Goal: Use online tool/utility

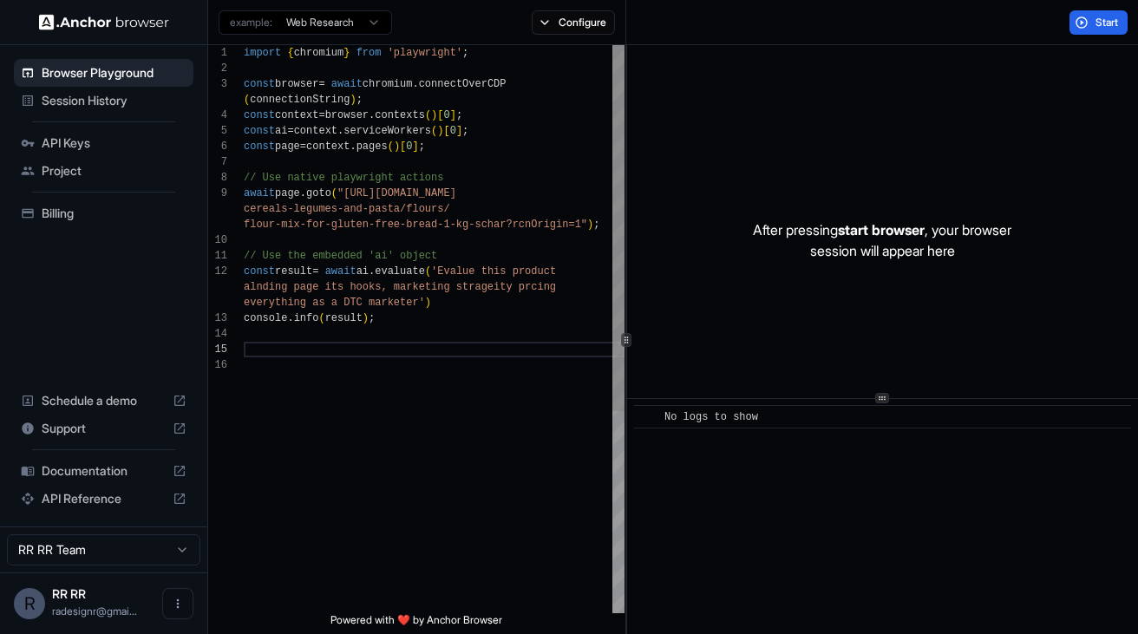
scroll to position [28, 0]
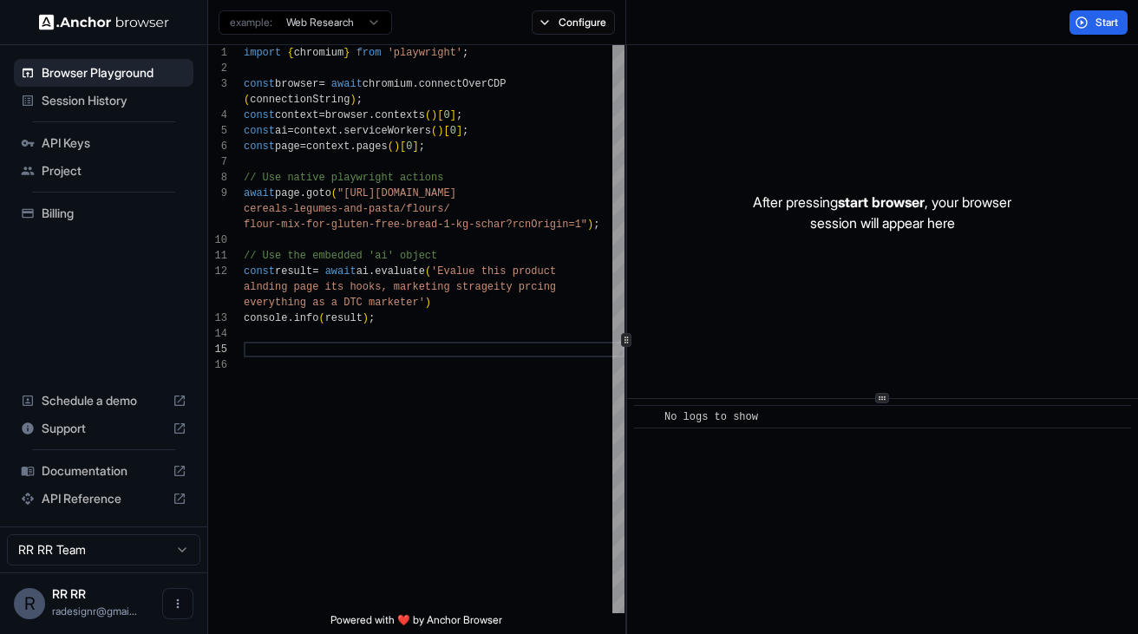
click at [96, 472] on span "Documentation" at bounding box center [104, 470] width 124 height 17
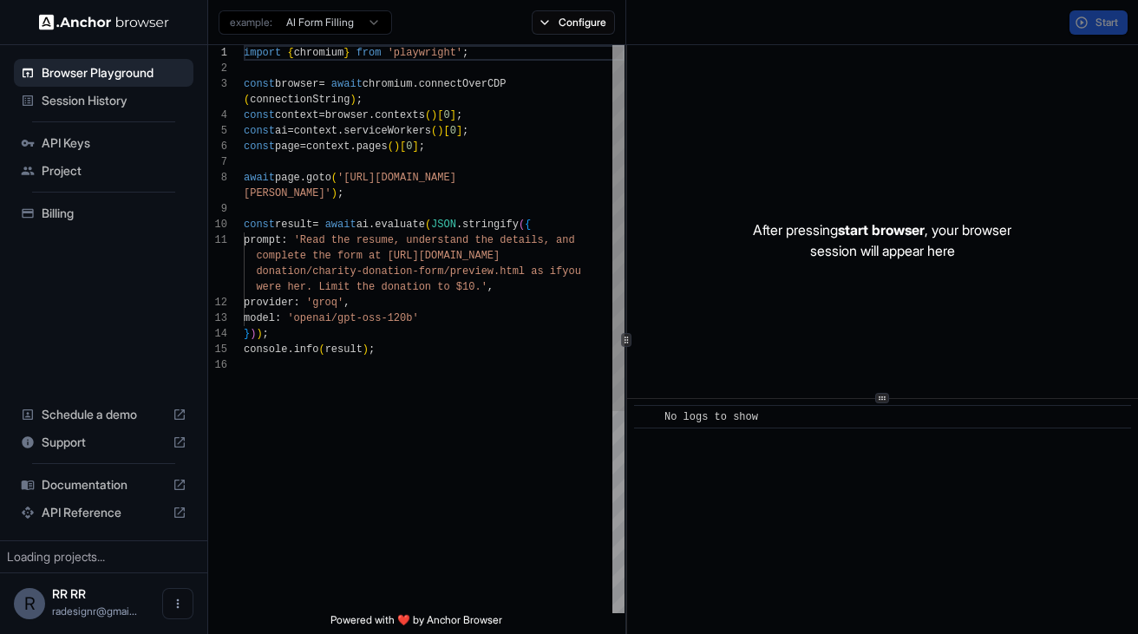
scroll to position [125, 0]
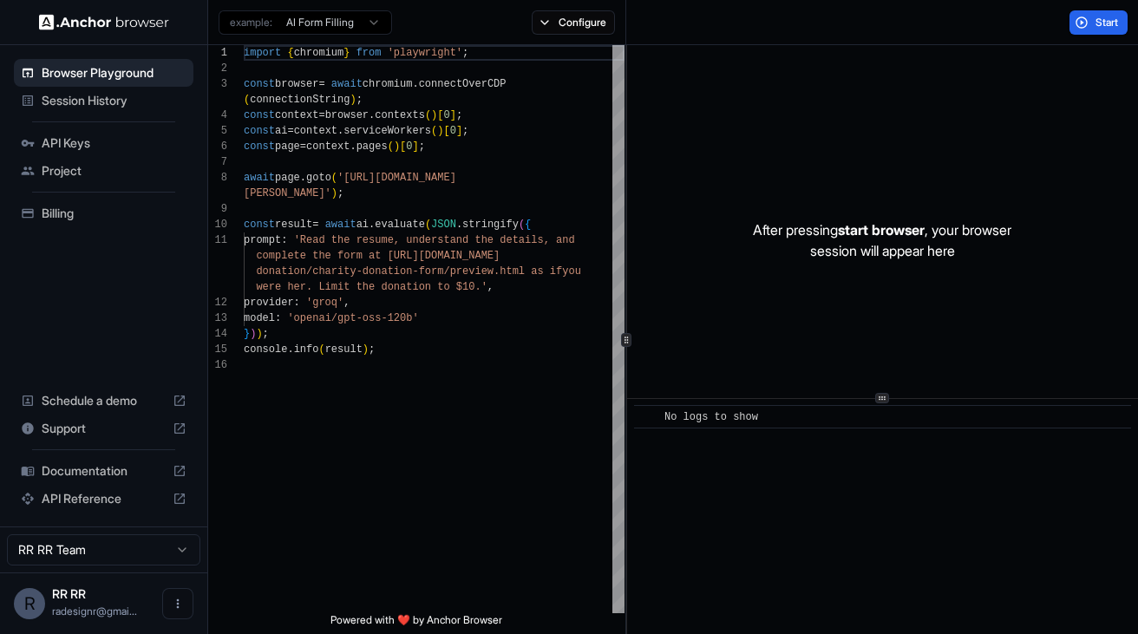
click at [369, 23] on html "Browser Playground Session History API Keys Project Billing Schedule a demo Sup…" at bounding box center [569, 317] width 1138 height 634
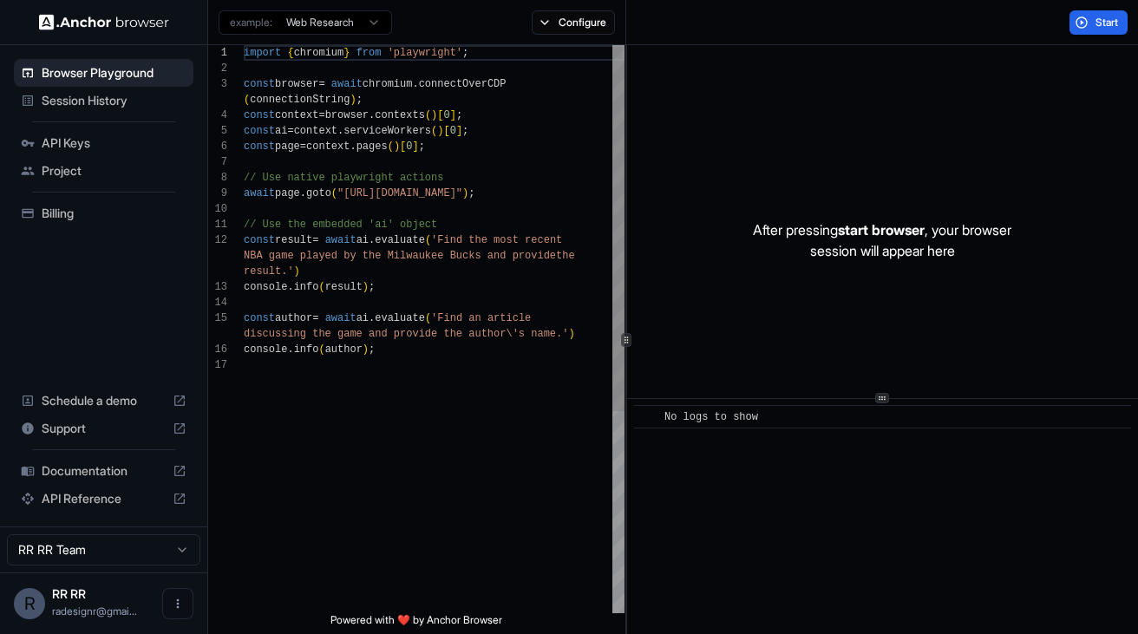
scroll to position [140, 0]
drag, startPoint x: 538, startPoint y: 193, endPoint x: 350, endPoint y: 195, distance: 187.3
click at [350, 195] on div "import { chromium } from 'playwright' ; const browser = await chromium . connec…" at bounding box center [434, 485] width 381 height 880
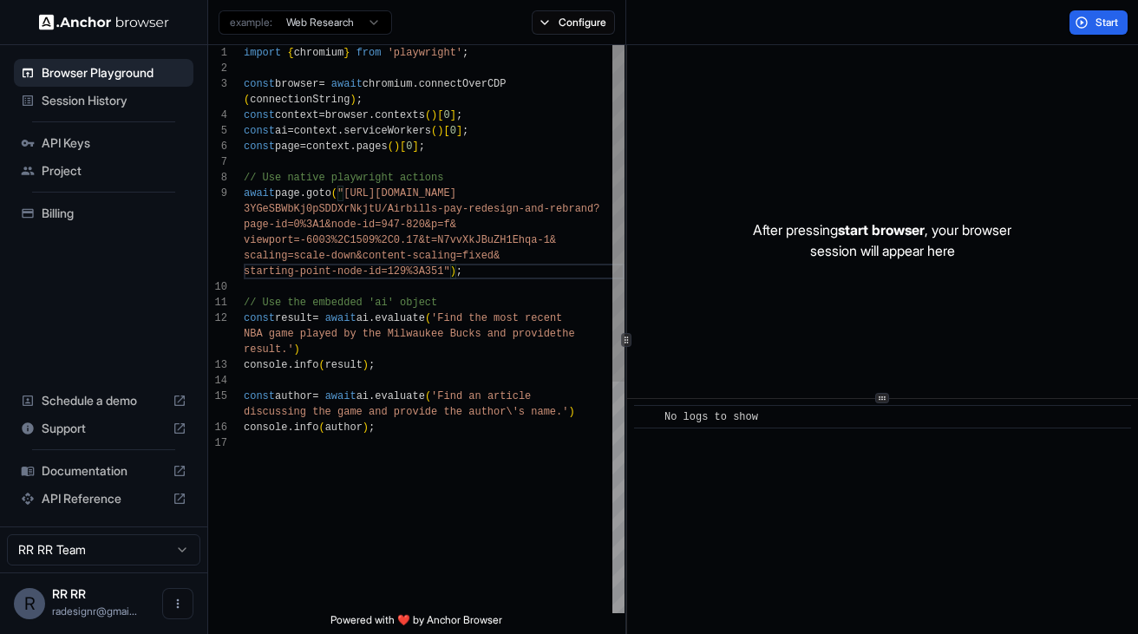
scroll to position [109, 0]
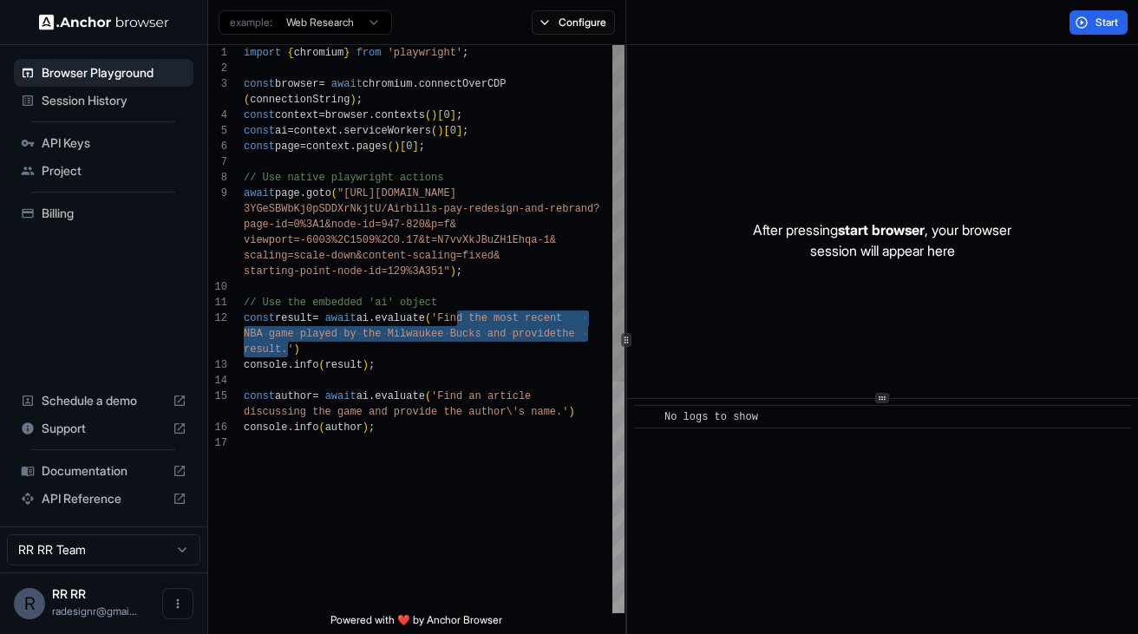
drag, startPoint x: 463, startPoint y: 317, endPoint x: 286, endPoint y: 350, distance: 180.0
click at [286, 350] on div "import { chromium } from 'playwright' ; const browser = await chromium . connec…" at bounding box center [434, 524] width 381 height 958
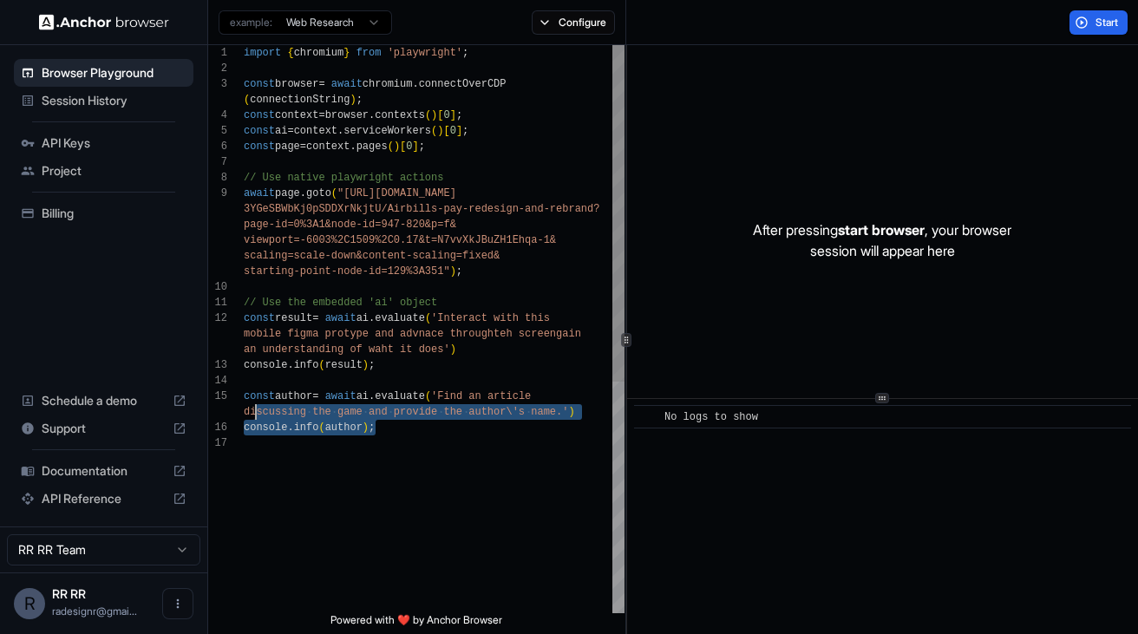
scroll to position [31, 0]
drag, startPoint x: 382, startPoint y: 433, endPoint x: 234, endPoint y: 401, distance: 150.9
click at [244, 401] on div "import { chromium } from 'playwright' ; const browser = await chromium . connec…" at bounding box center [434, 524] width 381 height 958
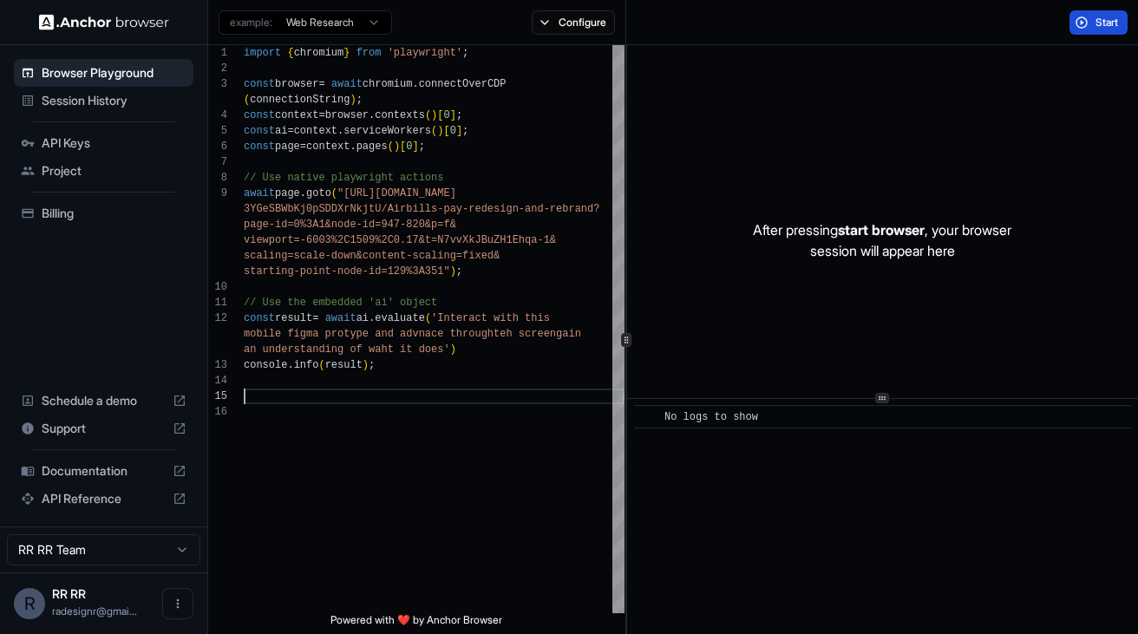
click at [1090, 23] on button "Start" at bounding box center [1098, 22] width 58 height 24
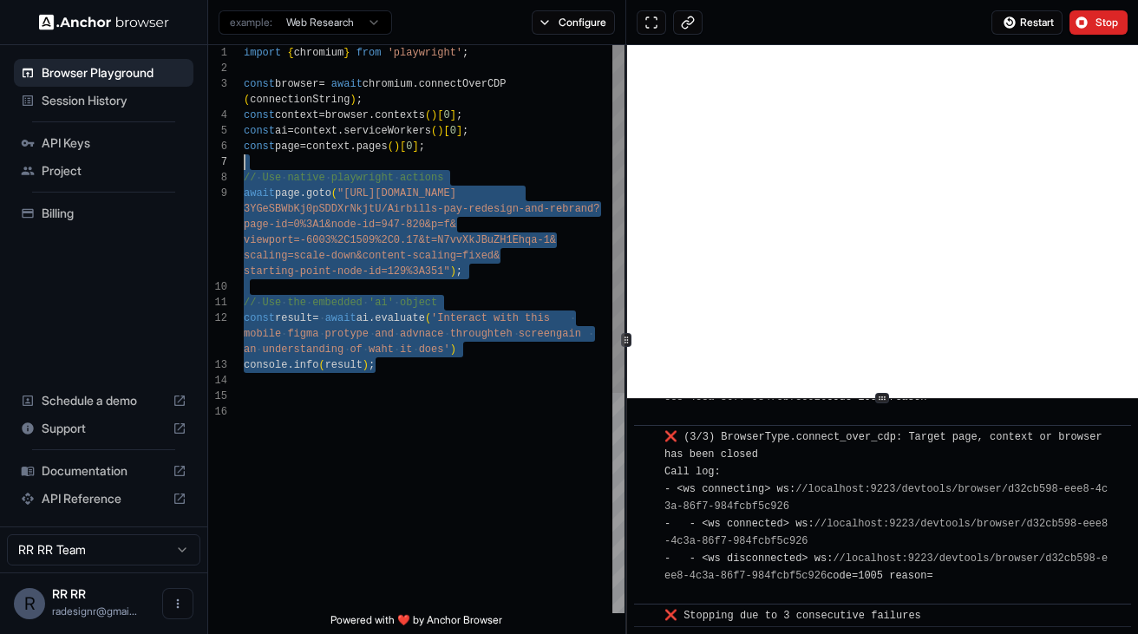
scroll to position [0, 0]
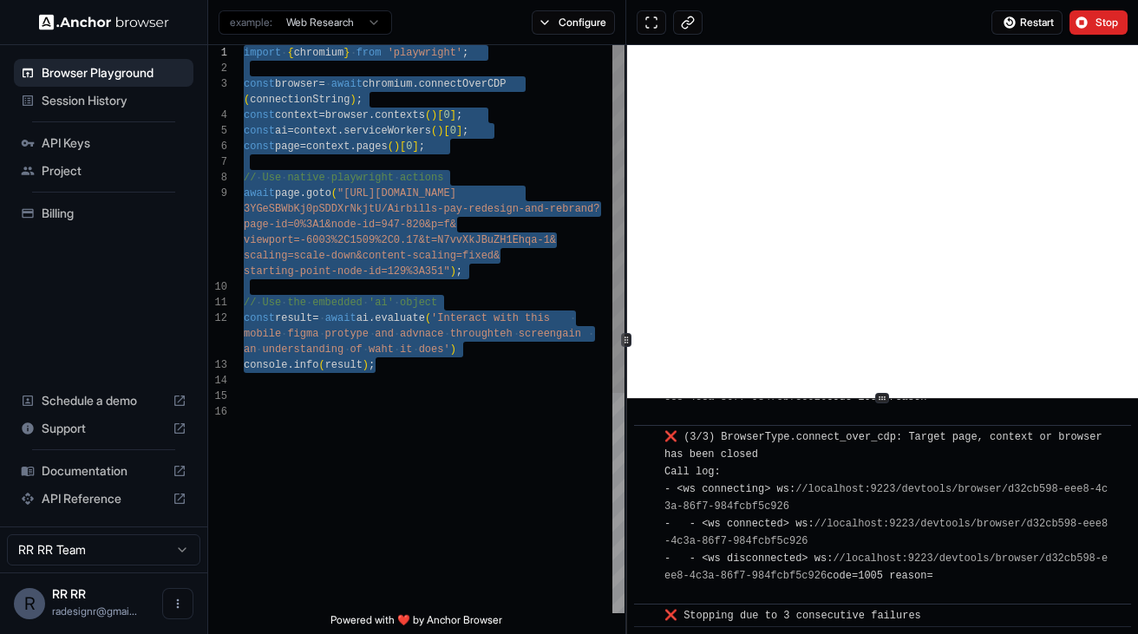
drag, startPoint x: 413, startPoint y: 369, endPoint x: 231, endPoint y: 16, distance: 397.2
click at [244, 45] on div "import { chromium } from 'playwright' ; const browser = await chromium . connec…" at bounding box center [434, 508] width 381 height 927
click at [1109, 26] on span "Stop" at bounding box center [1107, 23] width 24 height 14
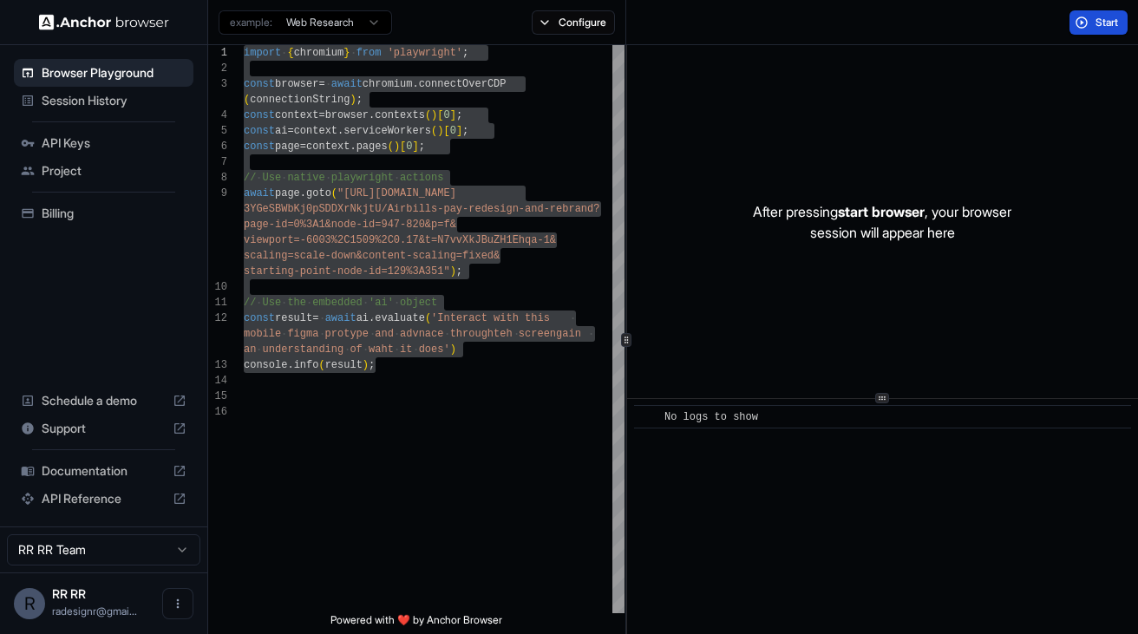
click at [1098, 26] on span "Start" at bounding box center [1107, 23] width 24 height 14
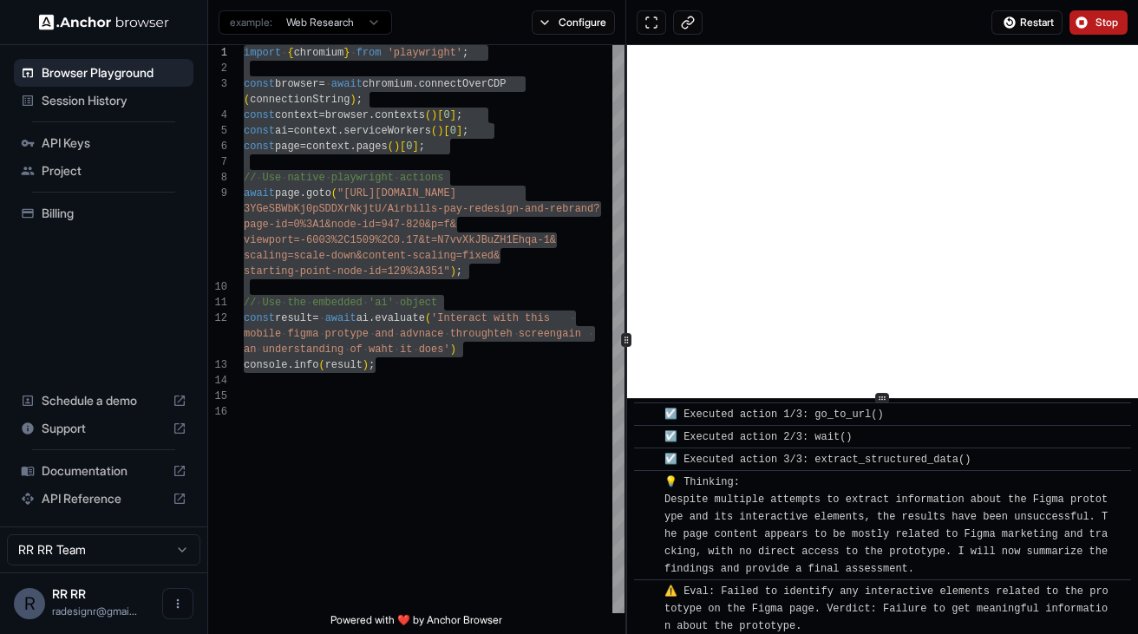
scroll to position [5879, 0]
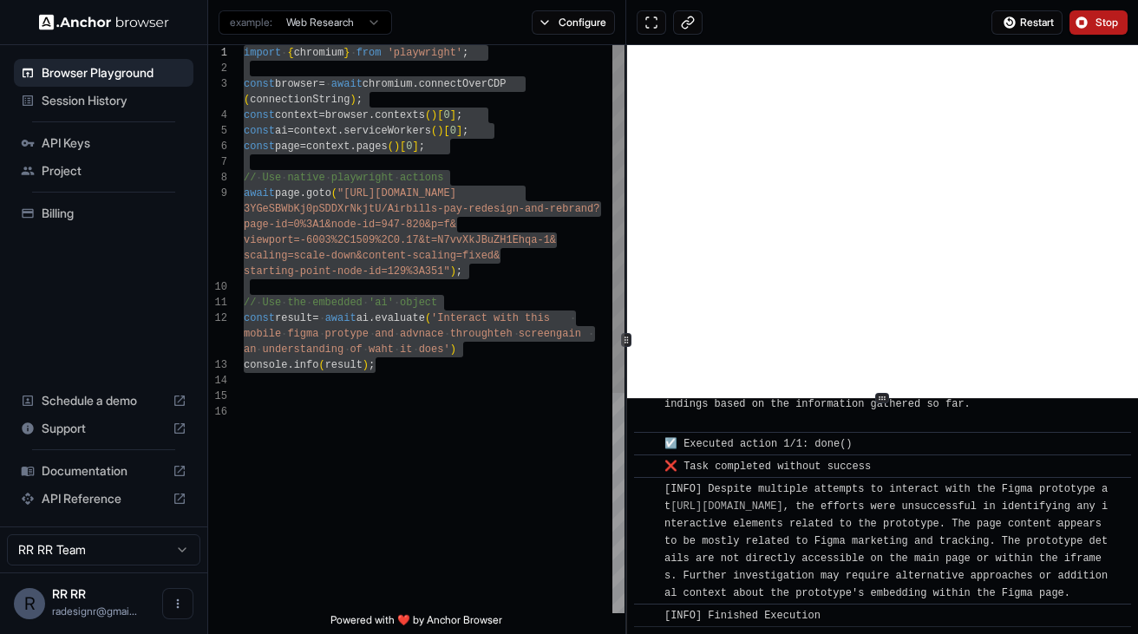
click at [434, 229] on div "import { chromium } from 'playwright' ; const browser = await chromium . connec…" at bounding box center [434, 508] width 381 height 927
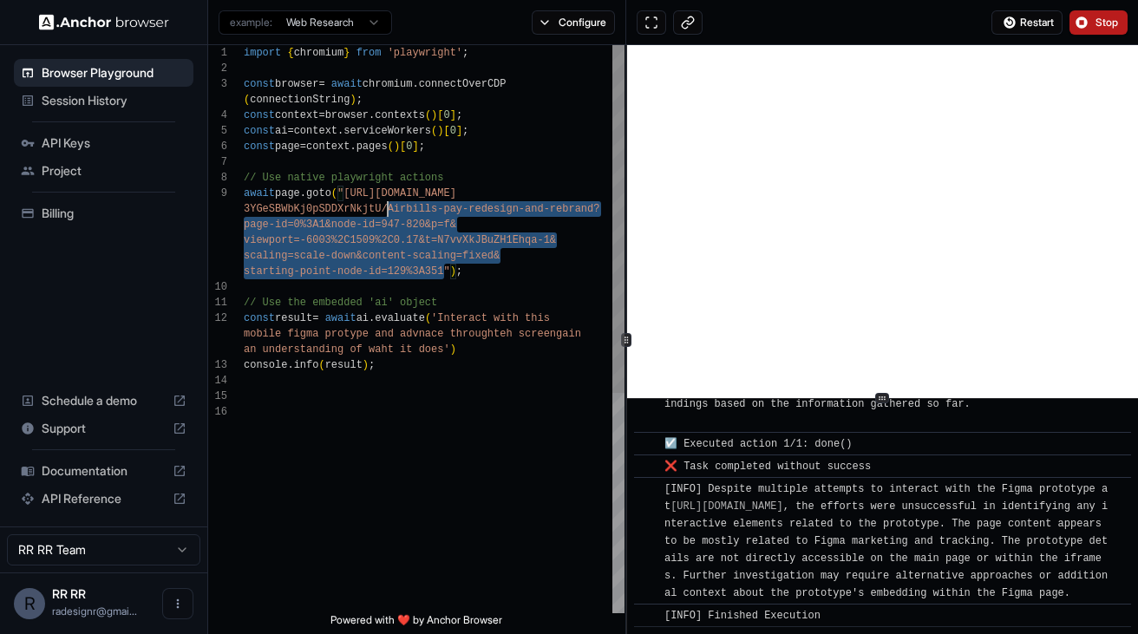
scroll to position [140, 0]
type textarea "**********"
drag, startPoint x: 443, startPoint y: 272, endPoint x: 353, endPoint y: 191, distance: 121.6
click at [353, 191] on div "import { chromium } from 'playwright' ; const browser = await chromium . connec…" at bounding box center [434, 508] width 381 height 927
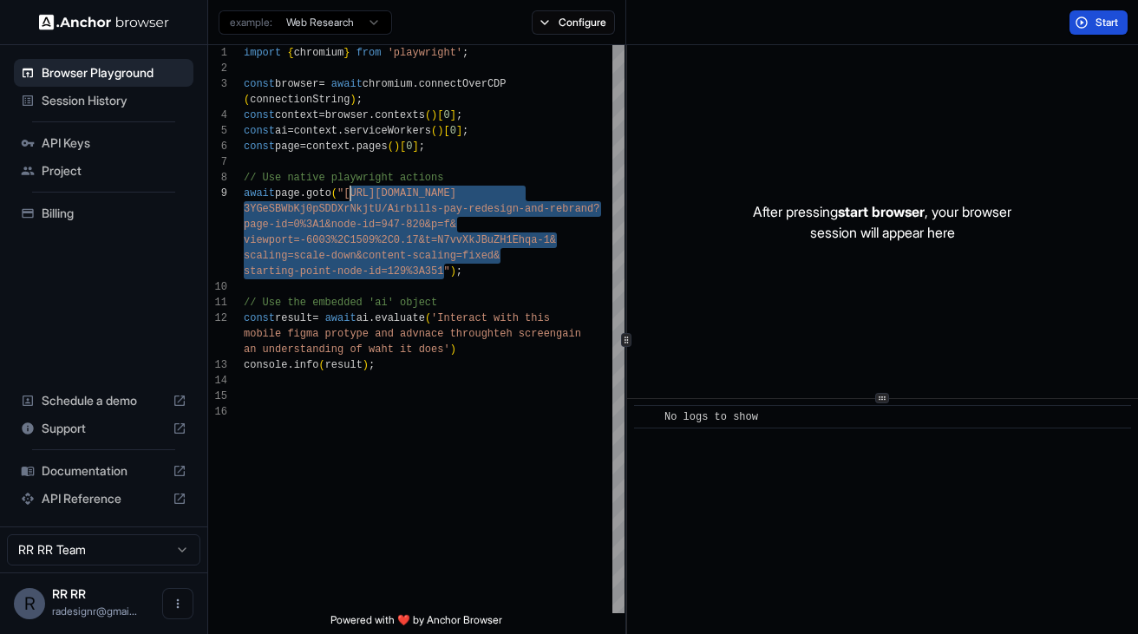
scroll to position [0, 0]
